Goal: Complete application form: Complete application form

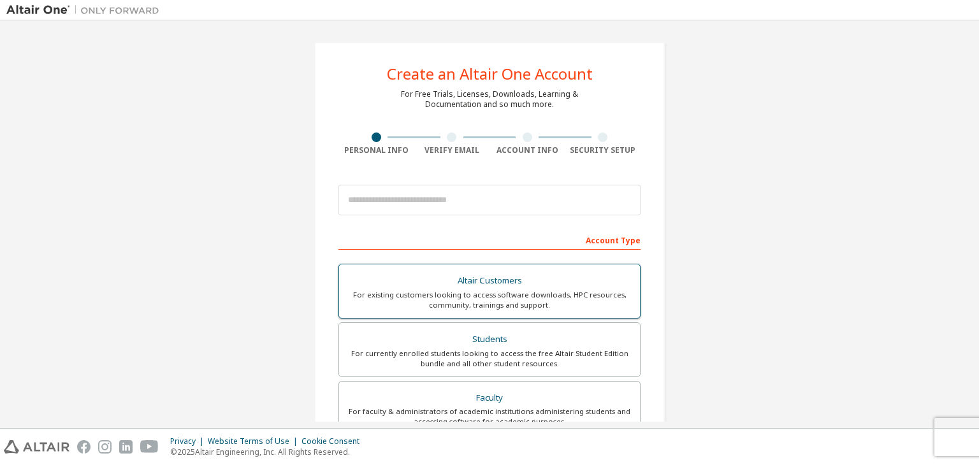
click at [497, 345] on div "Students" at bounding box center [490, 340] width 286 height 18
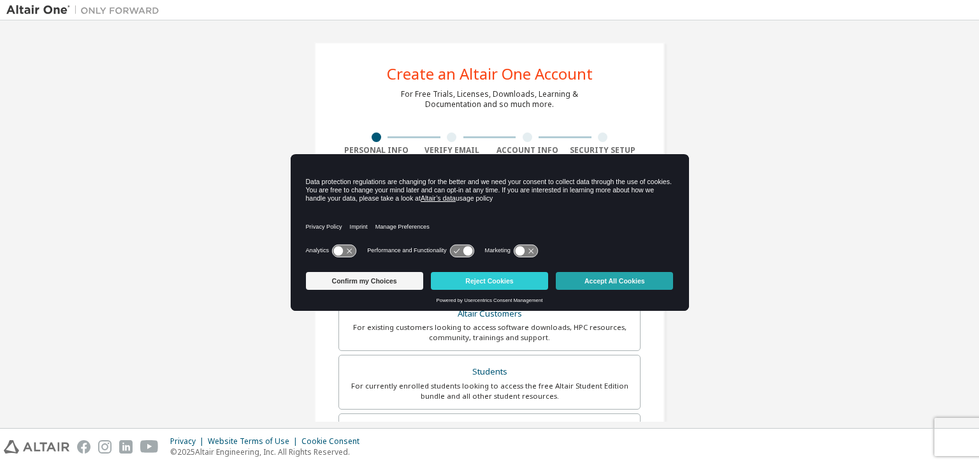
click at [573, 286] on button "Accept All Cookies" at bounding box center [614, 281] width 117 height 18
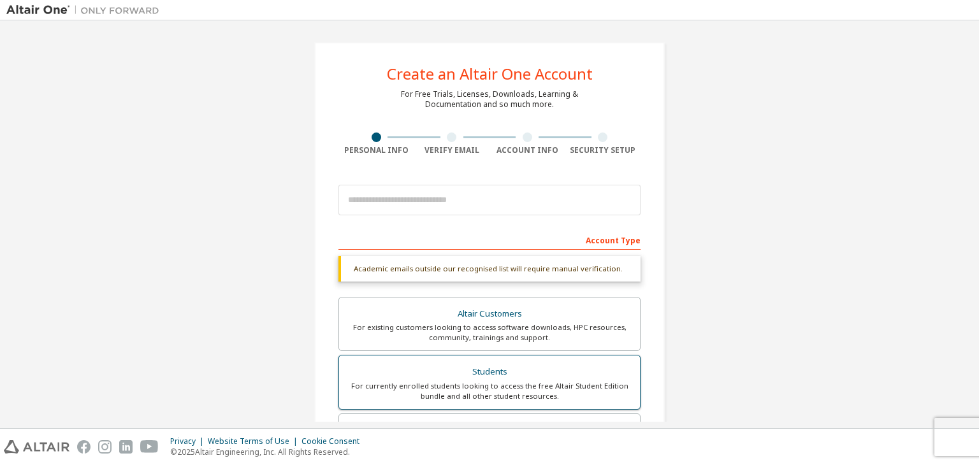
click at [523, 375] on div "Students" at bounding box center [490, 372] width 286 height 18
click at [521, 374] on div "Students" at bounding box center [490, 372] width 286 height 18
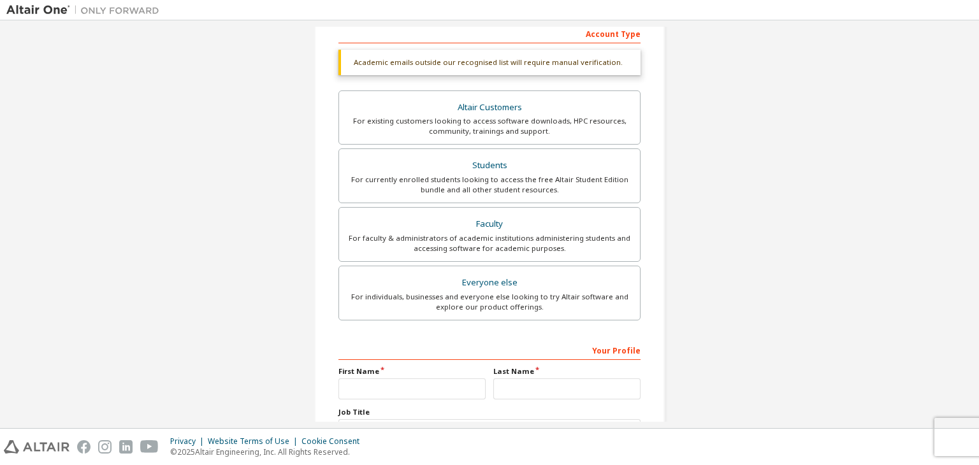
scroll to position [55, 0]
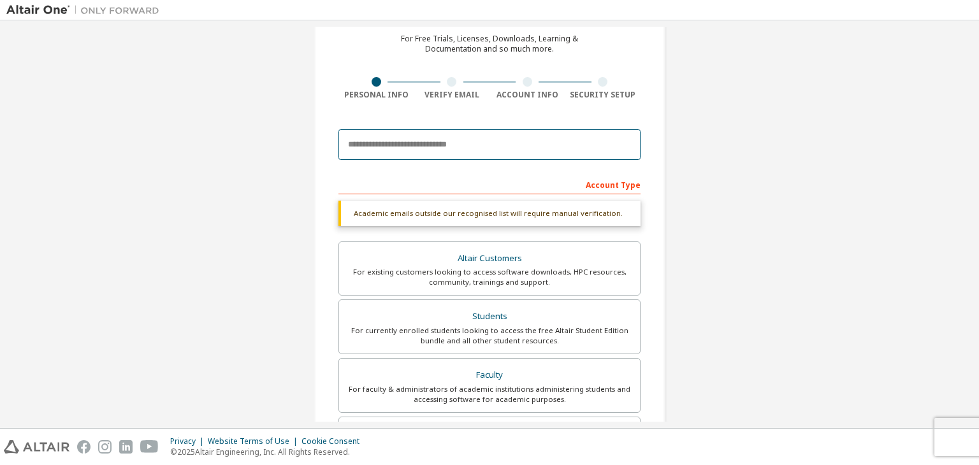
click at [377, 149] on input "email" at bounding box center [490, 144] width 302 height 31
type input "**********"
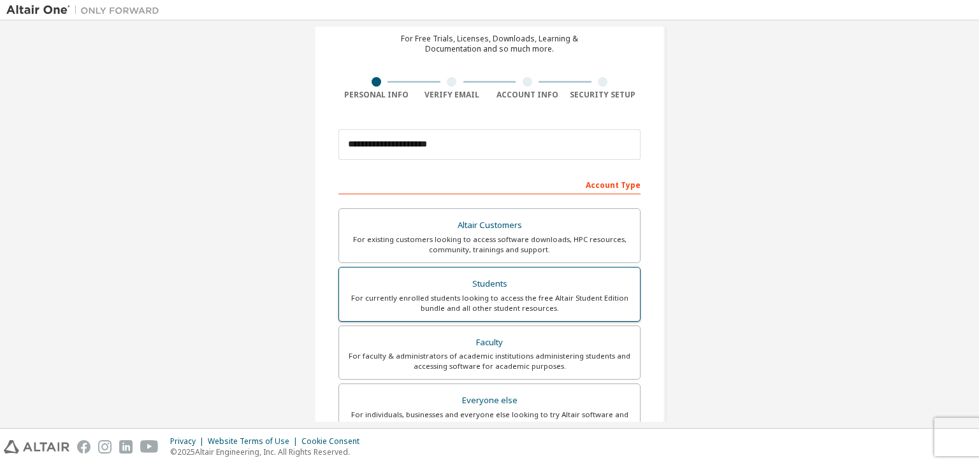
click at [543, 293] on div "For currently enrolled students looking to access the free Altair Student Editi…" at bounding box center [490, 303] width 286 height 20
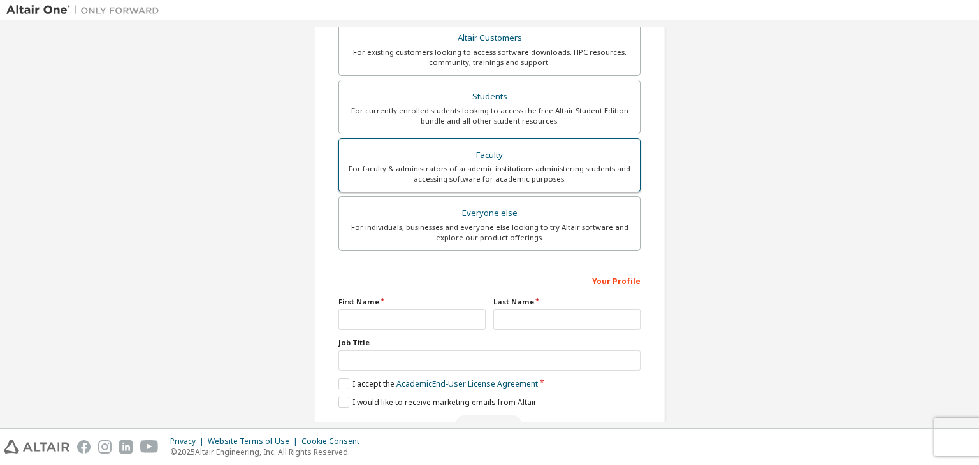
scroll to position [214, 0]
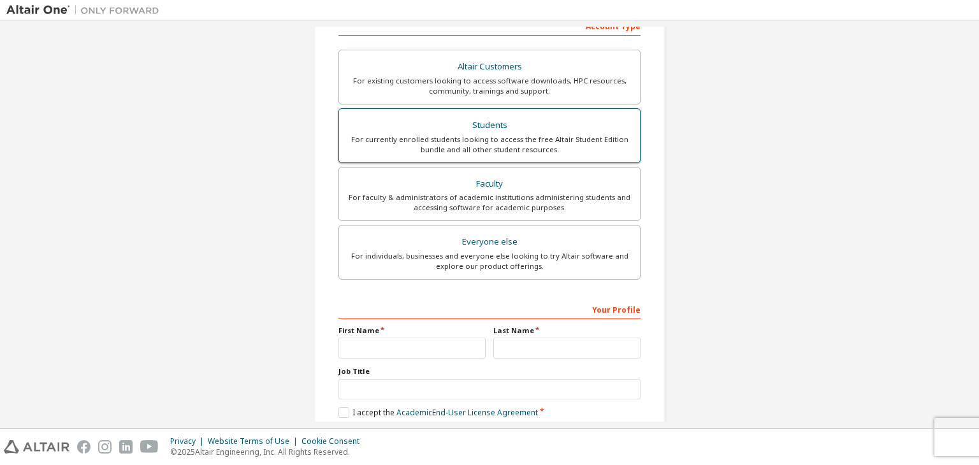
click at [462, 148] on div "For currently enrolled students looking to access the free Altair Student Editi…" at bounding box center [490, 145] width 286 height 20
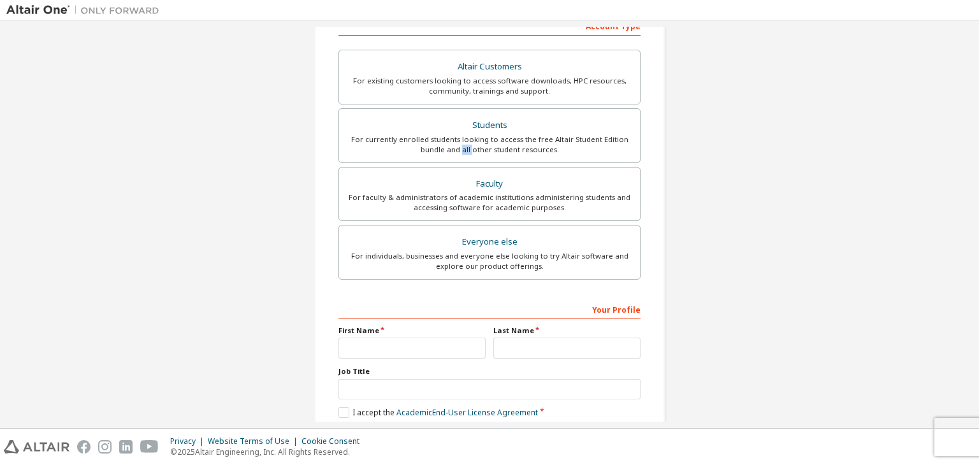
scroll to position [277, 0]
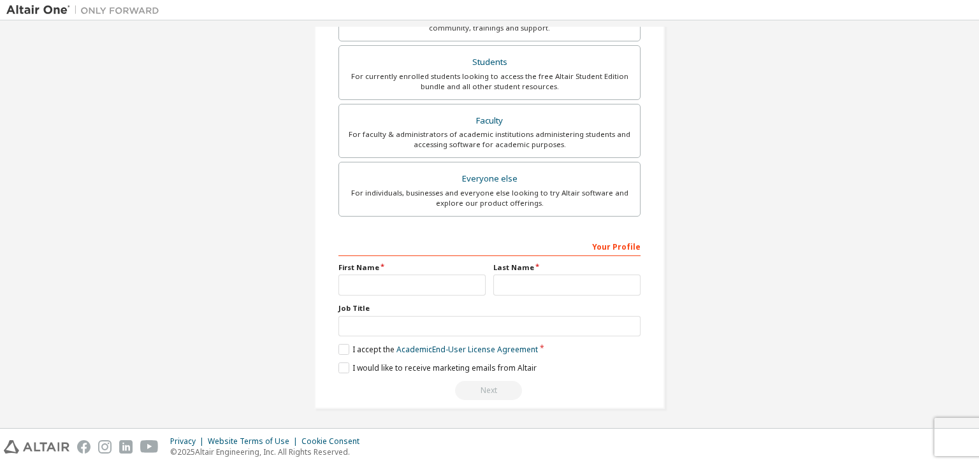
click at [372, 263] on label "First Name" at bounding box center [412, 268] width 147 height 10
click at [380, 282] on input "text" at bounding box center [412, 285] width 147 height 21
type input "******"
click at [532, 285] on input "text" at bounding box center [566, 285] width 147 height 21
type input "********"
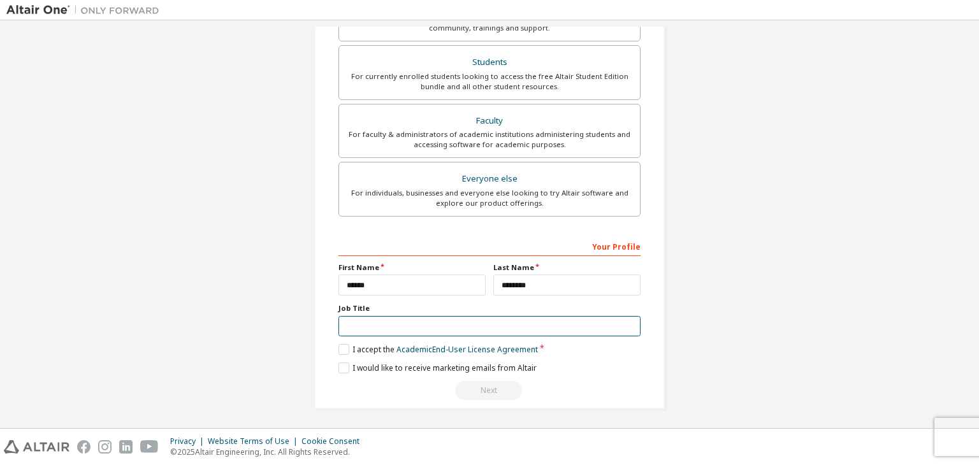
click at [394, 328] on input "text" at bounding box center [490, 326] width 302 height 21
type input "*******"
click at [339, 349] on label "I accept the Academic End-User License Agreement" at bounding box center [439, 349] width 200 height 11
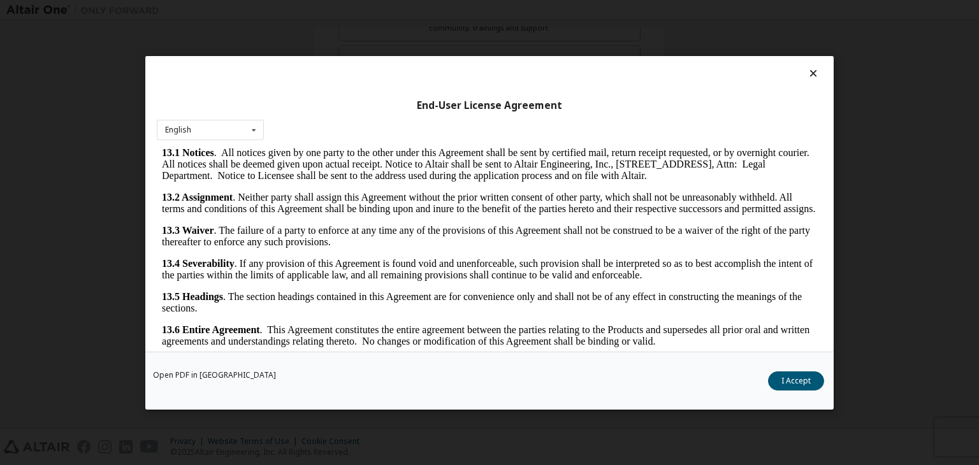
scroll to position [20, 0]
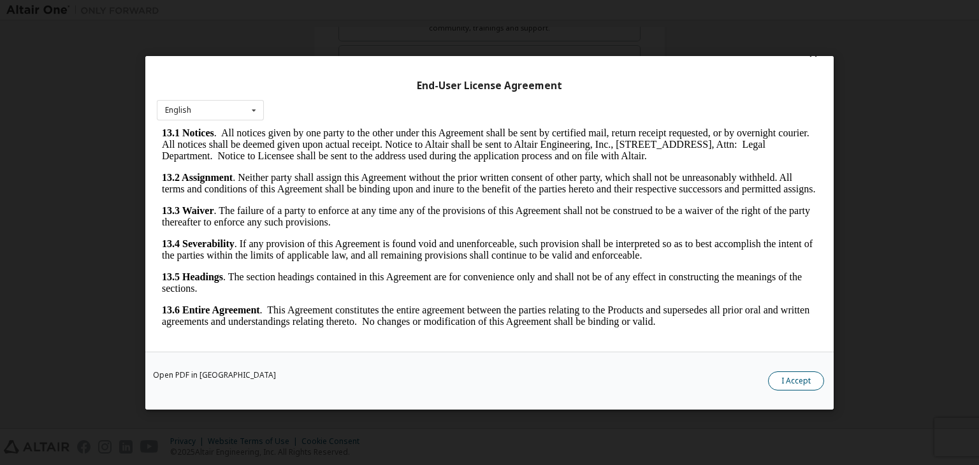
click at [796, 387] on button "I Accept" at bounding box center [796, 381] width 56 height 19
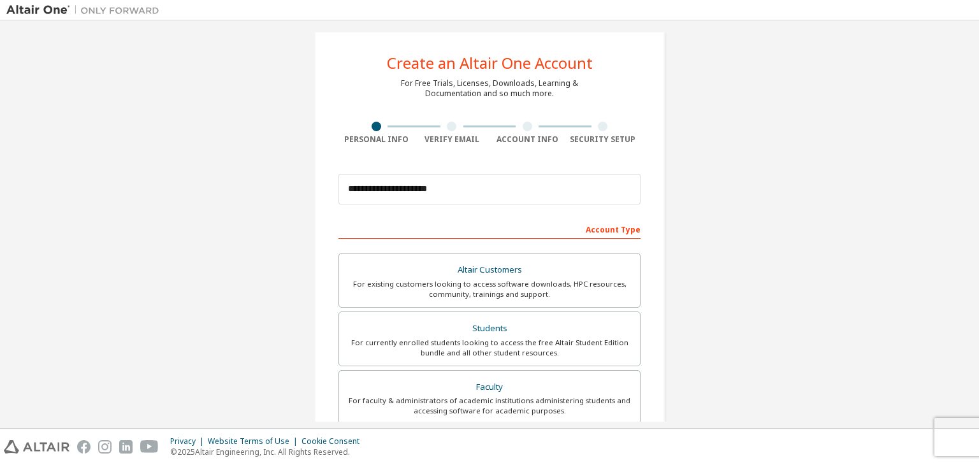
scroll to position [0, 0]
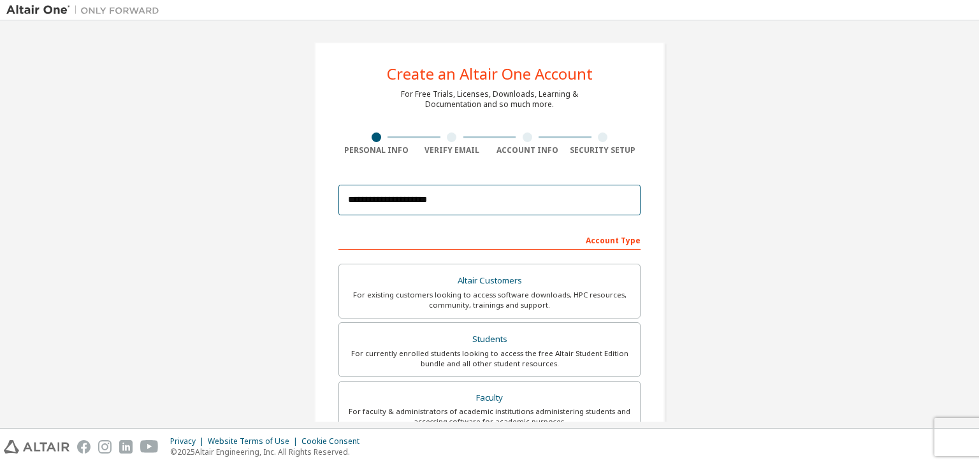
click at [550, 208] on input "**********" at bounding box center [490, 200] width 302 height 31
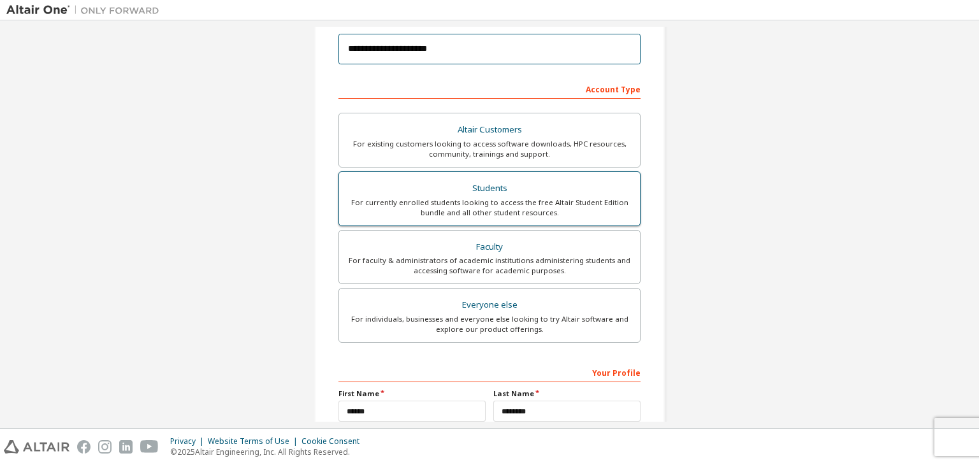
scroll to position [277, 0]
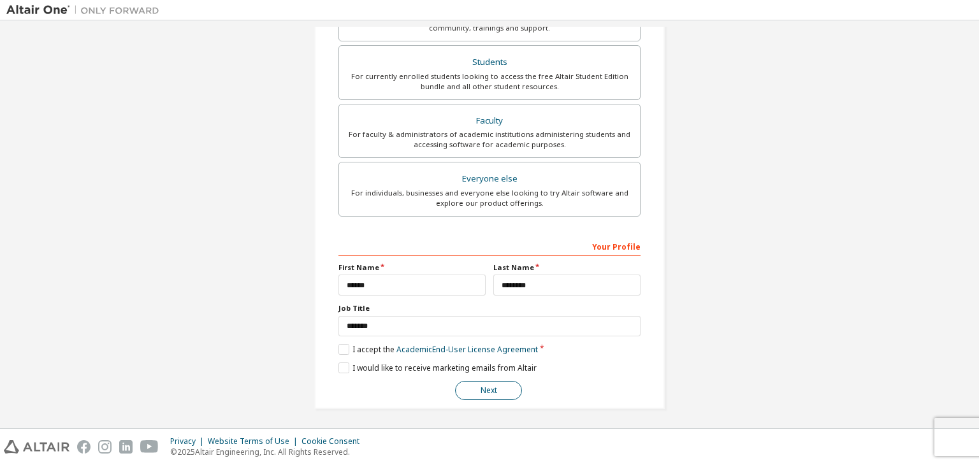
click at [483, 384] on button "Next" at bounding box center [488, 390] width 67 height 19
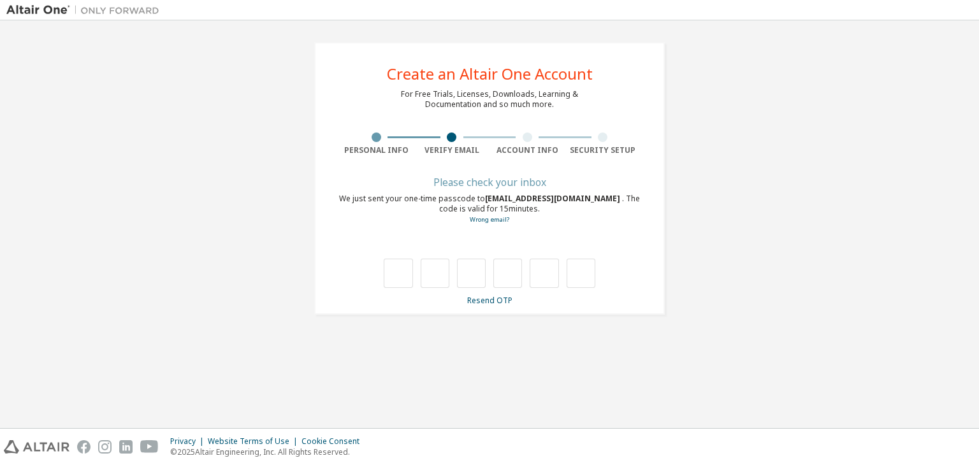
scroll to position [0, 0]
click at [405, 280] on input "text" at bounding box center [398, 273] width 29 height 29
type input "*"
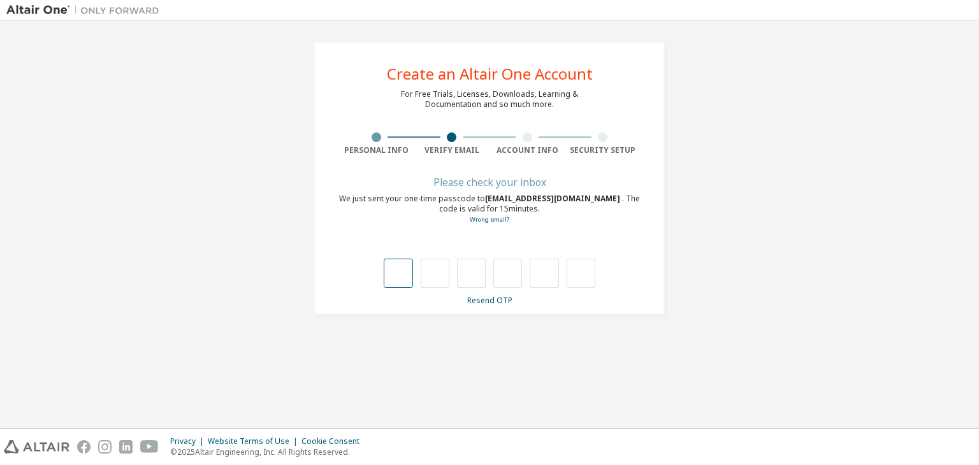
type input "*"
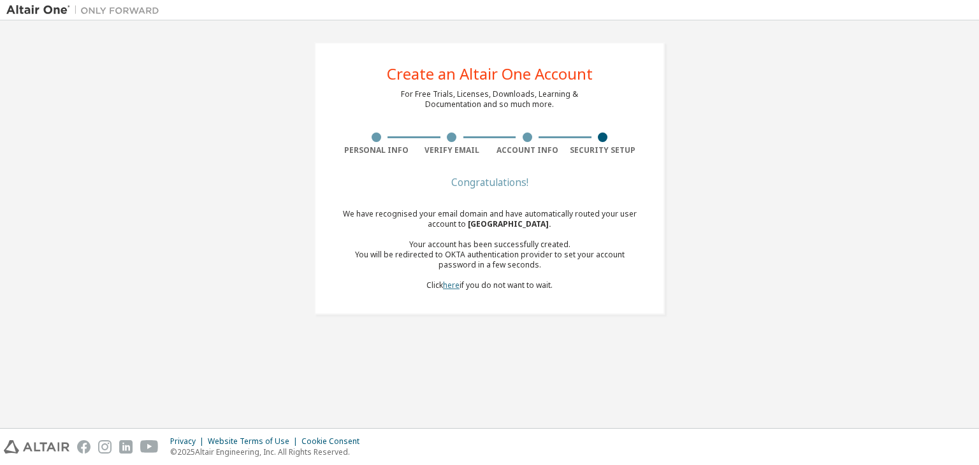
click at [449, 285] on link "here" at bounding box center [451, 285] width 17 height 11
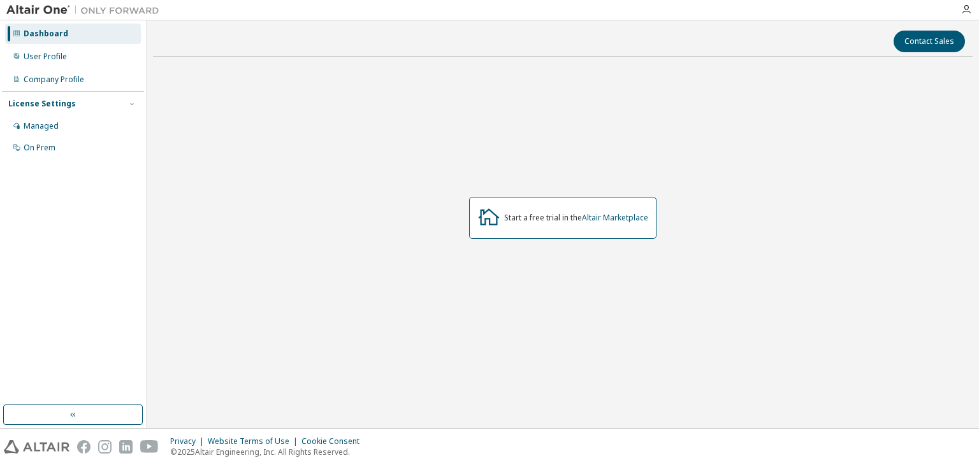
click at [528, 223] on div "Start a free trial in the Altair Marketplace" at bounding box center [562, 218] width 187 height 42
click at [968, 14] on icon "button" at bounding box center [966, 9] width 10 height 10
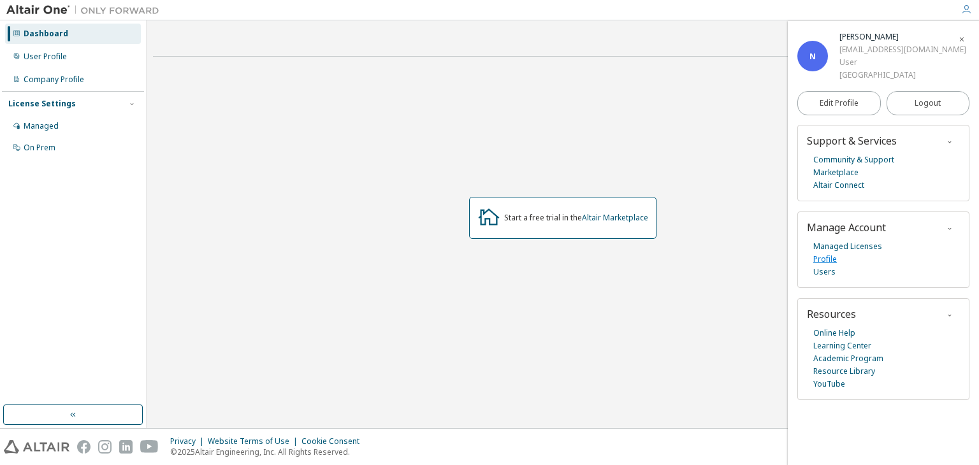
click at [819, 260] on link "Profile" at bounding box center [825, 259] width 24 height 13
